Goal: Task Accomplishment & Management: Manage account settings

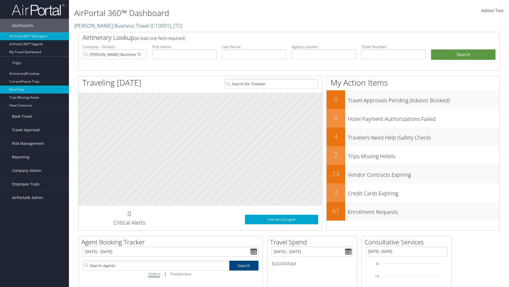
click at [34, 89] on link "Past Trips" at bounding box center [34, 89] width 69 height 8
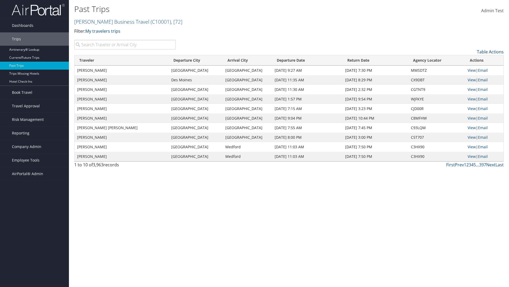
click at [491, 52] on link "Table Actions" at bounding box center [490, 52] width 27 height 6
click at [469, 60] on link "Traveler" at bounding box center [469, 60] width 70 height 9
click at [469, 70] on link "Departure City" at bounding box center [469, 69] width 70 height 9
click at [469, 79] on link "Arrival City" at bounding box center [469, 78] width 70 height 9
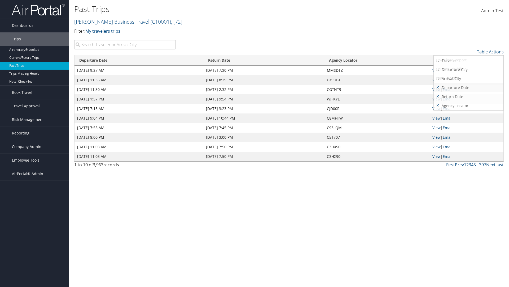
click at [469, 88] on link "Departure Date" at bounding box center [469, 87] width 70 height 9
click at [469, 97] on link "Return Date" at bounding box center [469, 96] width 70 height 9
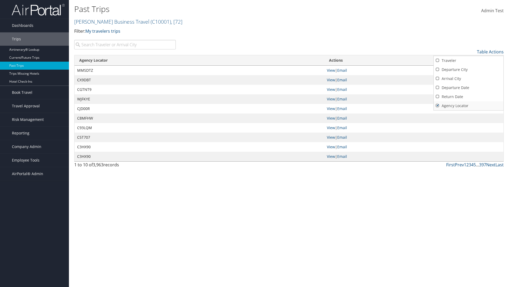
click at [469, 106] on link "Agency Locator" at bounding box center [469, 105] width 70 height 9
click at [469, 97] on link "Return Date" at bounding box center [469, 96] width 70 height 9
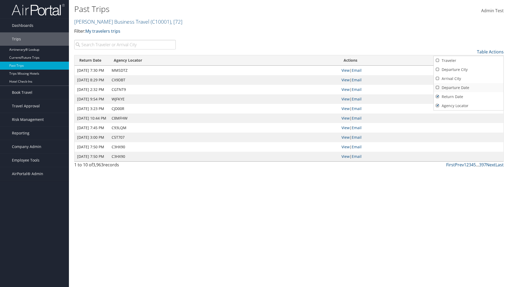
click at [469, 88] on link "Departure Date" at bounding box center [469, 87] width 70 height 9
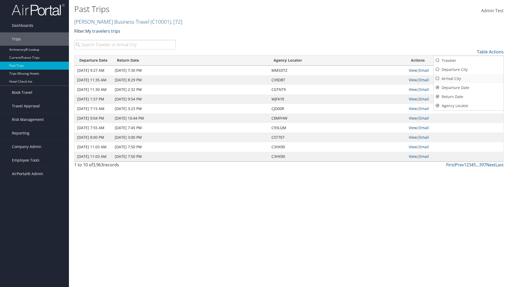
click at [469, 79] on link "Arrival City" at bounding box center [469, 78] width 70 height 9
click at [469, 70] on link "Departure City" at bounding box center [469, 69] width 70 height 9
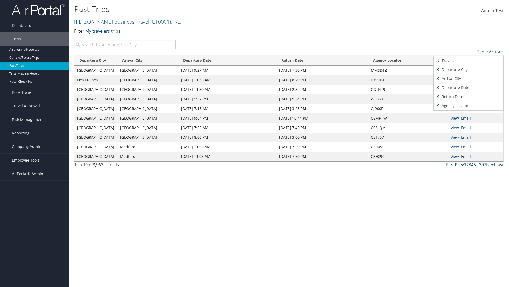
click at [469, 60] on link "Traveler" at bounding box center [469, 60] width 70 height 9
click at [255, 143] on div at bounding box center [254, 143] width 509 height 287
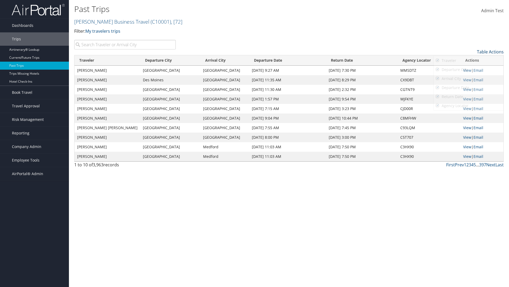
click at [491, 52] on link "Table Actions" at bounding box center [490, 52] width 27 height 6
click at [469, 78] on link "Page Length" at bounding box center [469, 77] width 70 height 9
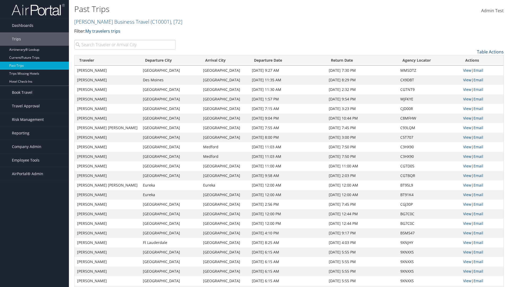
click at [491, 52] on link "Table Actions" at bounding box center [490, 52] width 27 height 6
click at [469, 78] on link "Page Length" at bounding box center [469, 77] width 70 height 9
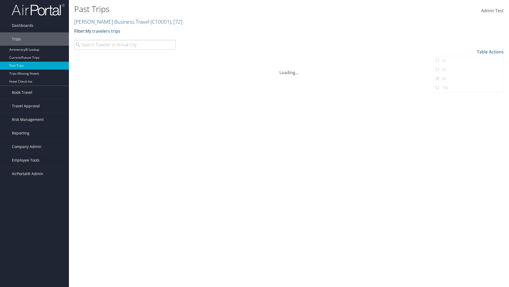
scroll to position [27, 0]
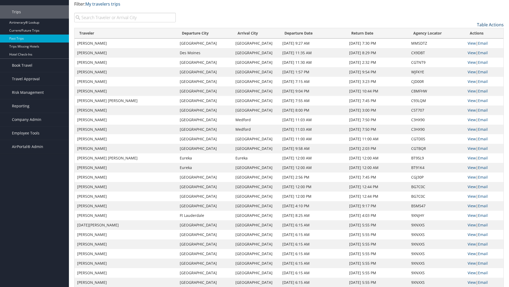
click at [491, 28] on link "Table Actions" at bounding box center [490, 25] width 27 height 6
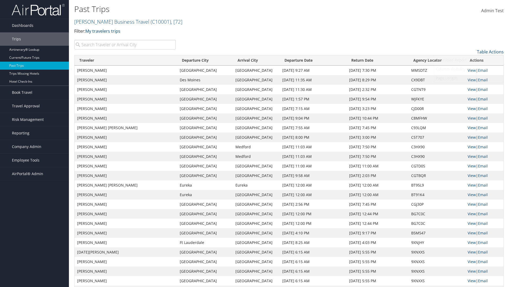
click at [469, 78] on link "Page Length" at bounding box center [469, 77] width 70 height 9
click at [469, 88] on link "100" at bounding box center [469, 87] width 70 height 9
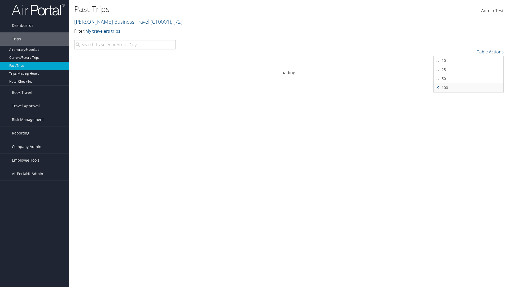
scroll to position [49, 0]
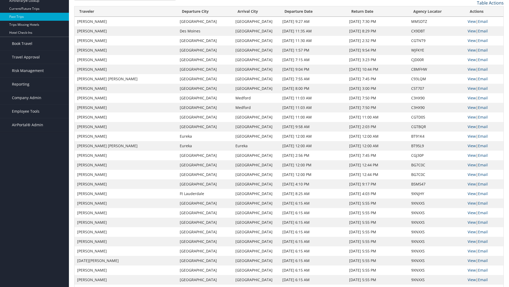
click at [491, 6] on link "Table Actions" at bounding box center [490, 3] width 27 height 6
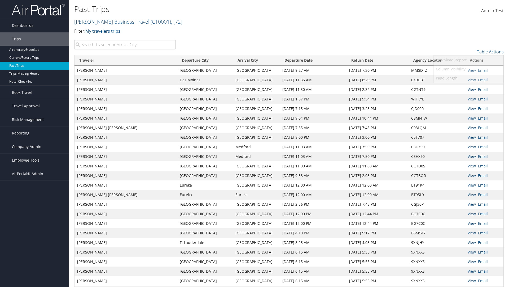
click at [469, 60] on link "Download Report" at bounding box center [469, 59] width 70 height 9
